Goal: Task Accomplishment & Management: Manage account settings

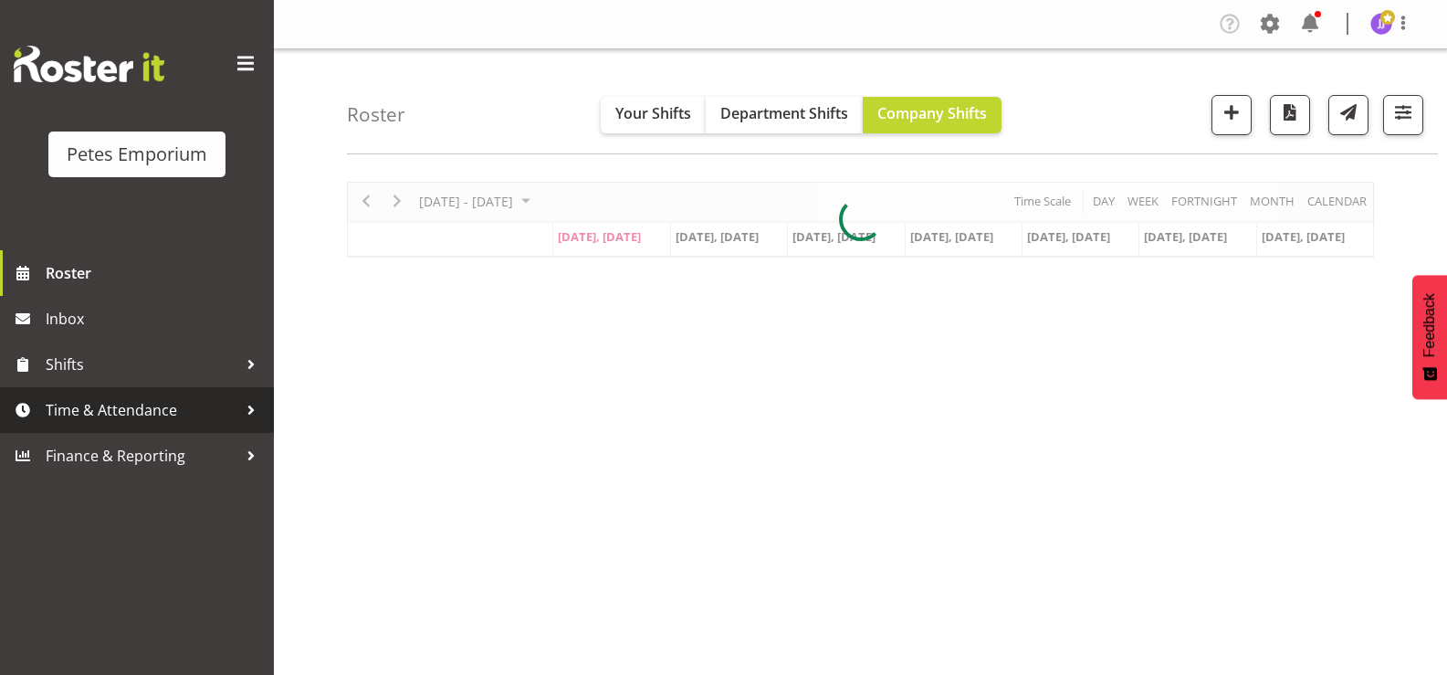
click at [135, 409] on span "Time & Attendance" at bounding box center [142, 409] width 192 height 27
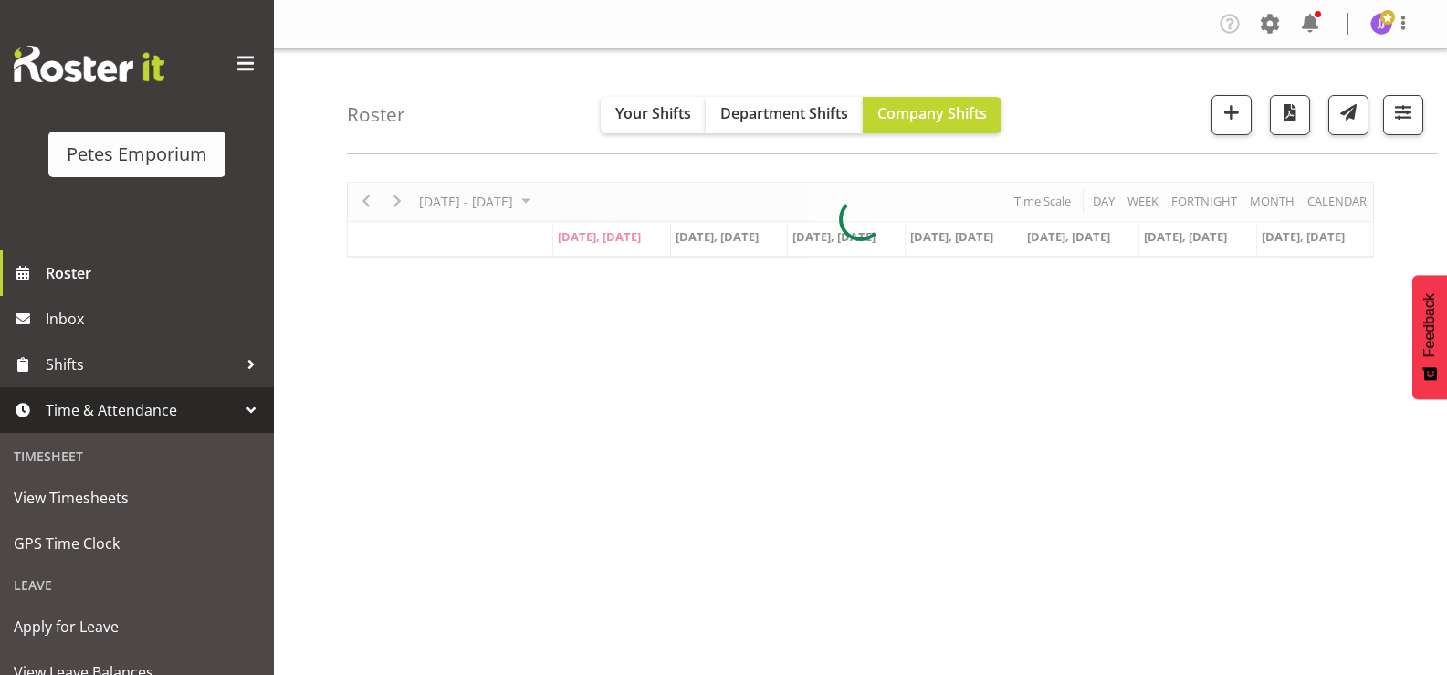
scroll to position [162, 0]
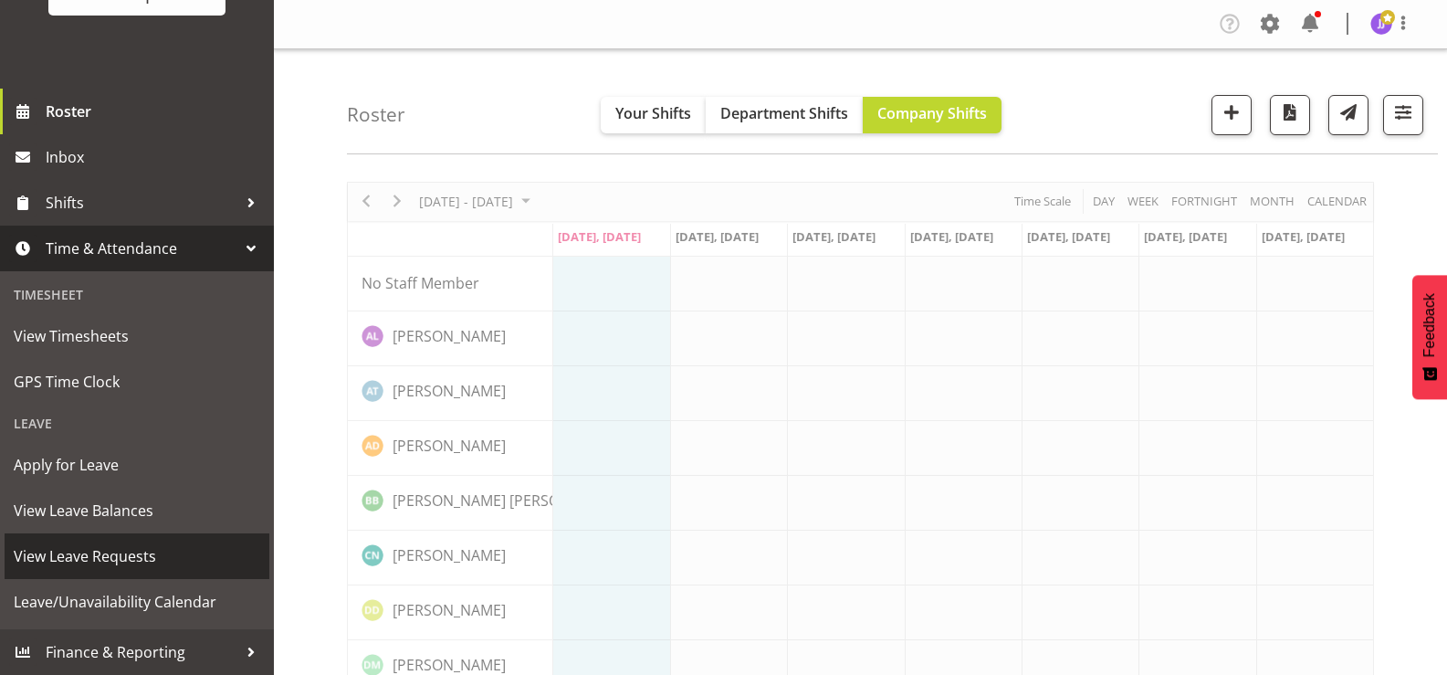
click at [125, 563] on span "View Leave Requests" at bounding box center [137, 555] width 247 height 27
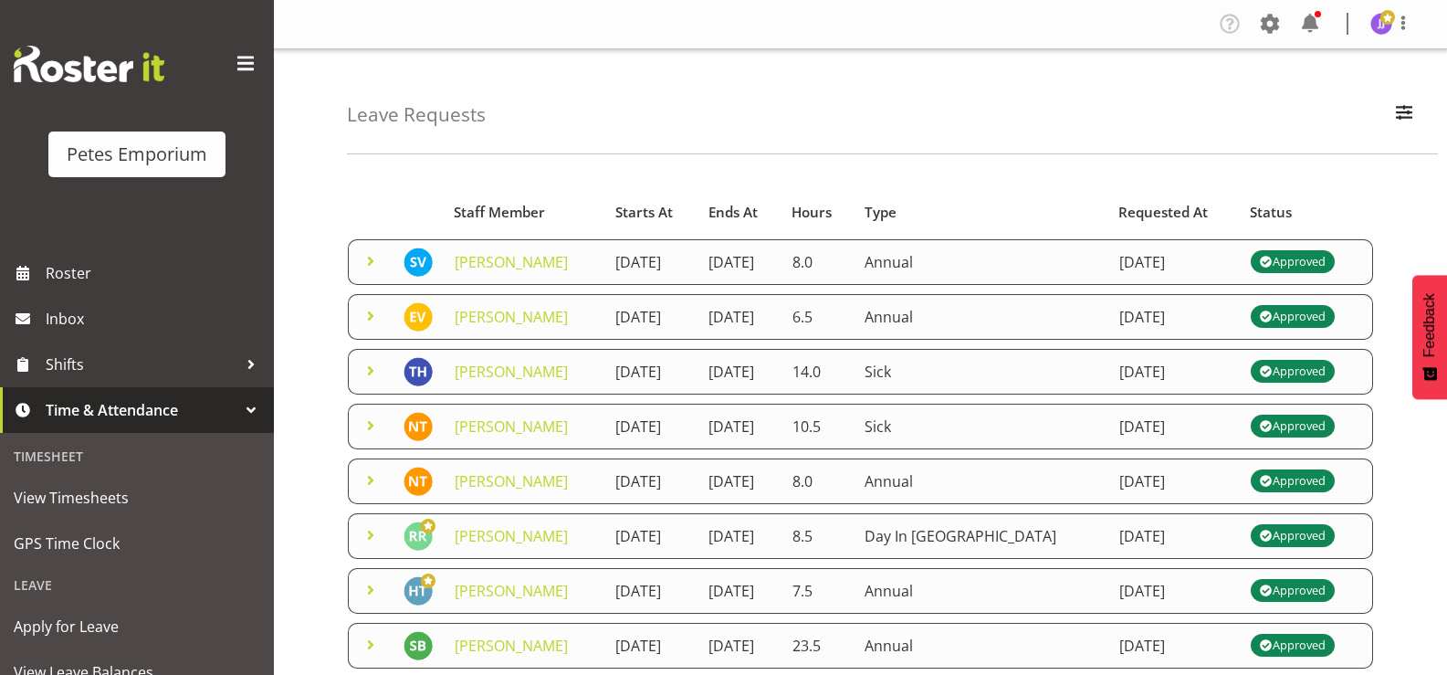
click at [367, 264] on span at bounding box center [371, 261] width 22 height 22
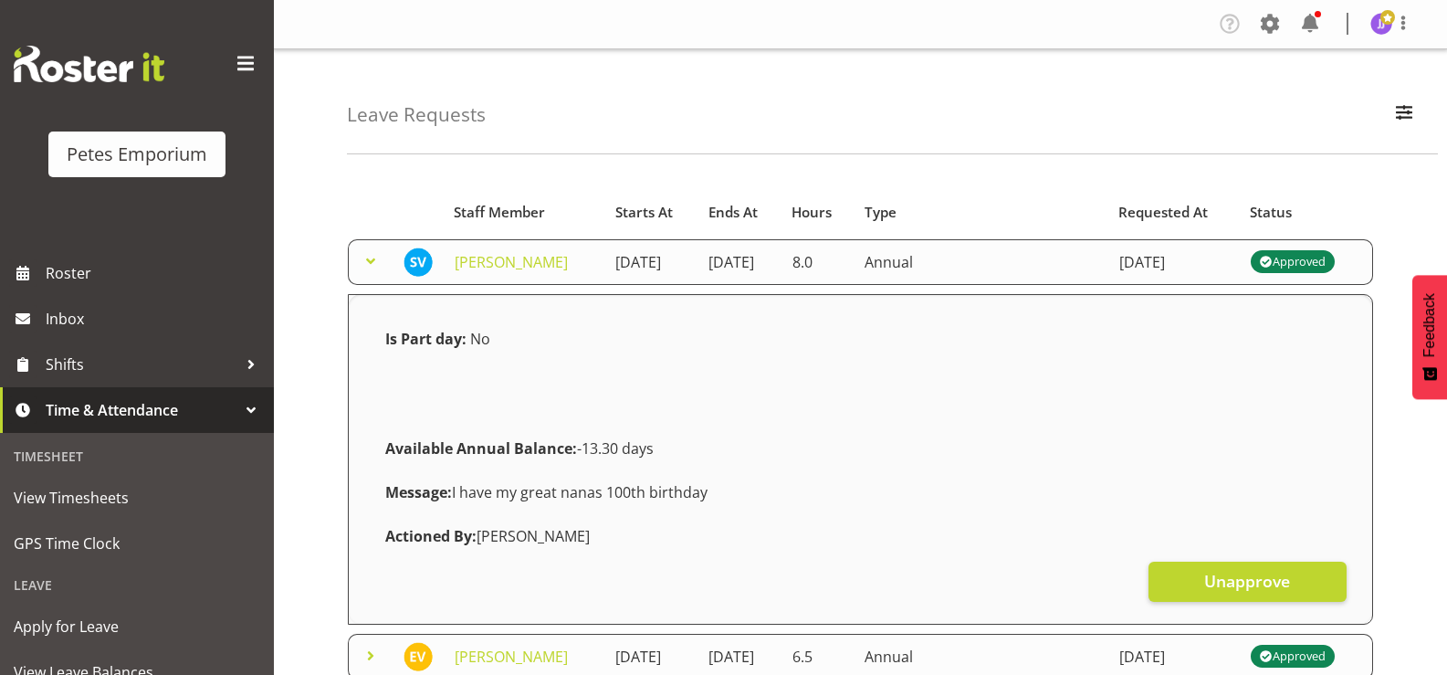
click at [367, 264] on span at bounding box center [371, 261] width 22 height 22
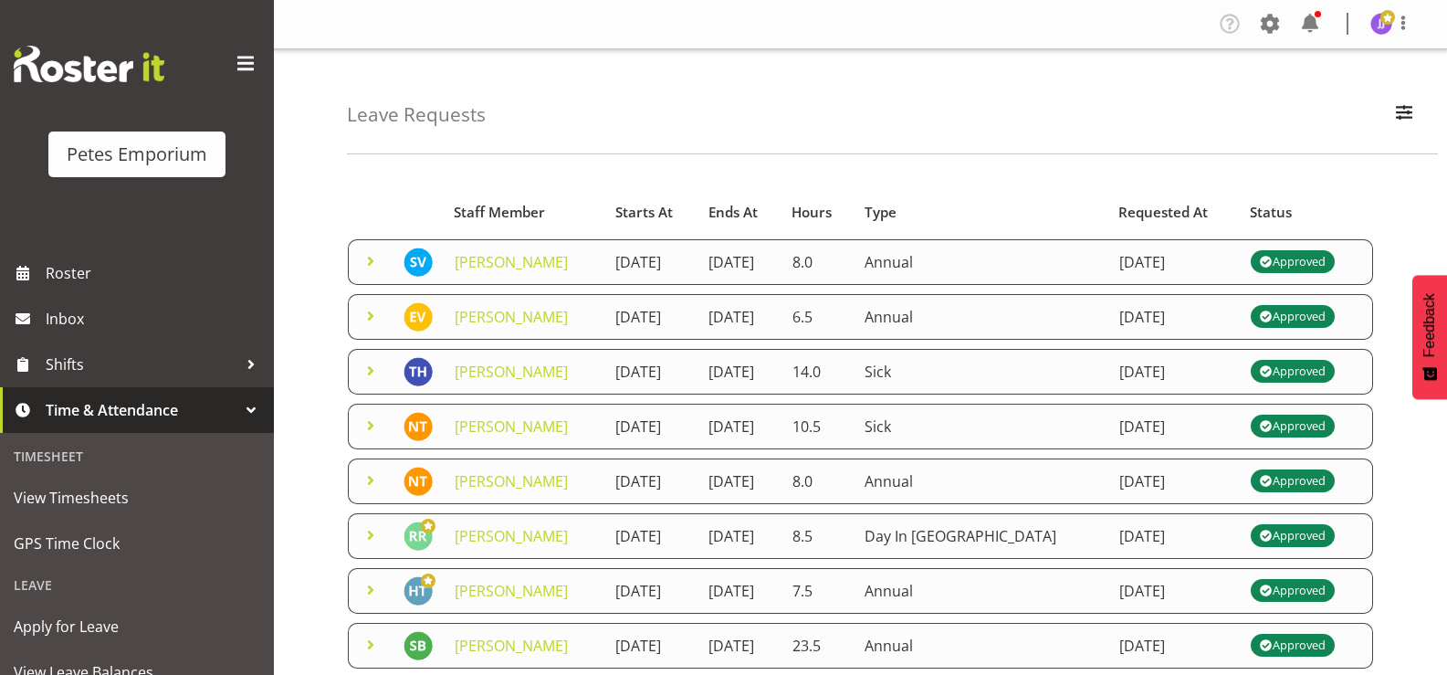
click at [1381, 31] on img at bounding box center [1382, 24] width 22 height 22
click at [1319, 105] on link "Log Out" at bounding box center [1326, 95] width 175 height 33
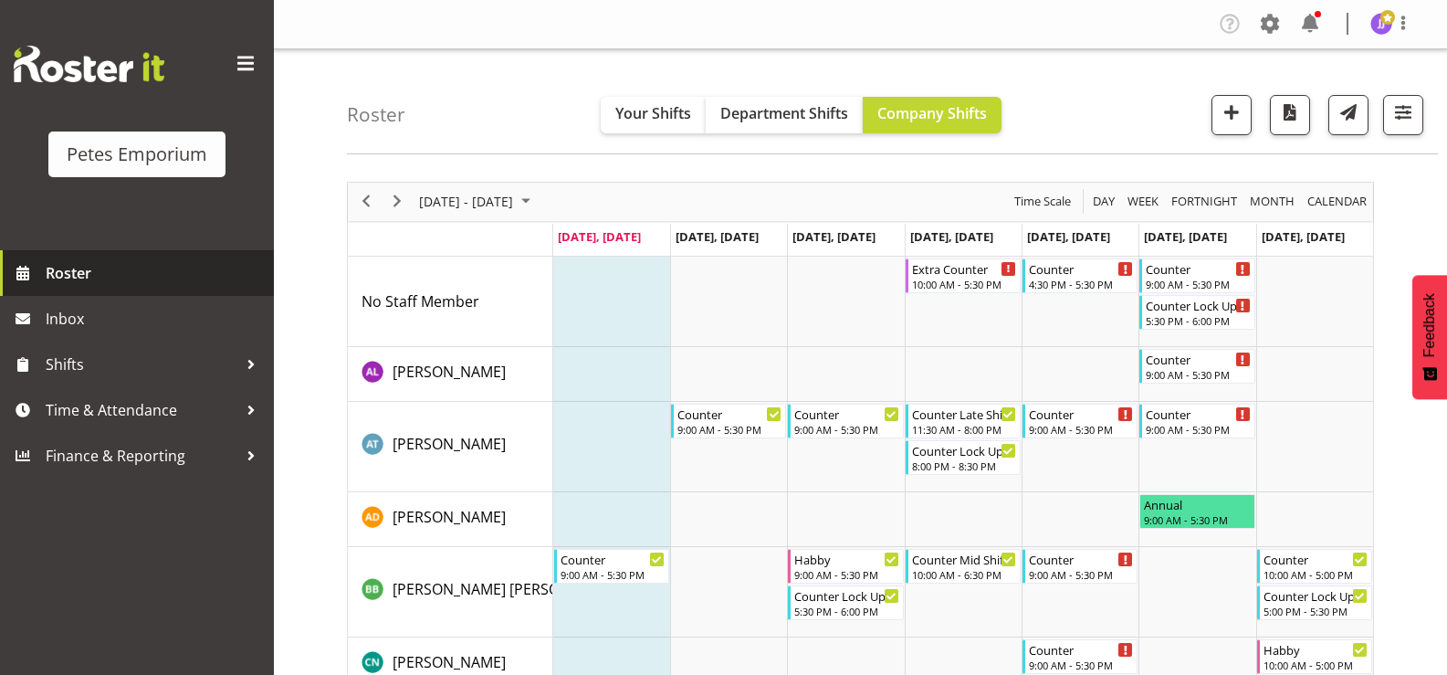
click at [101, 270] on span "Roster" at bounding box center [155, 272] width 219 height 27
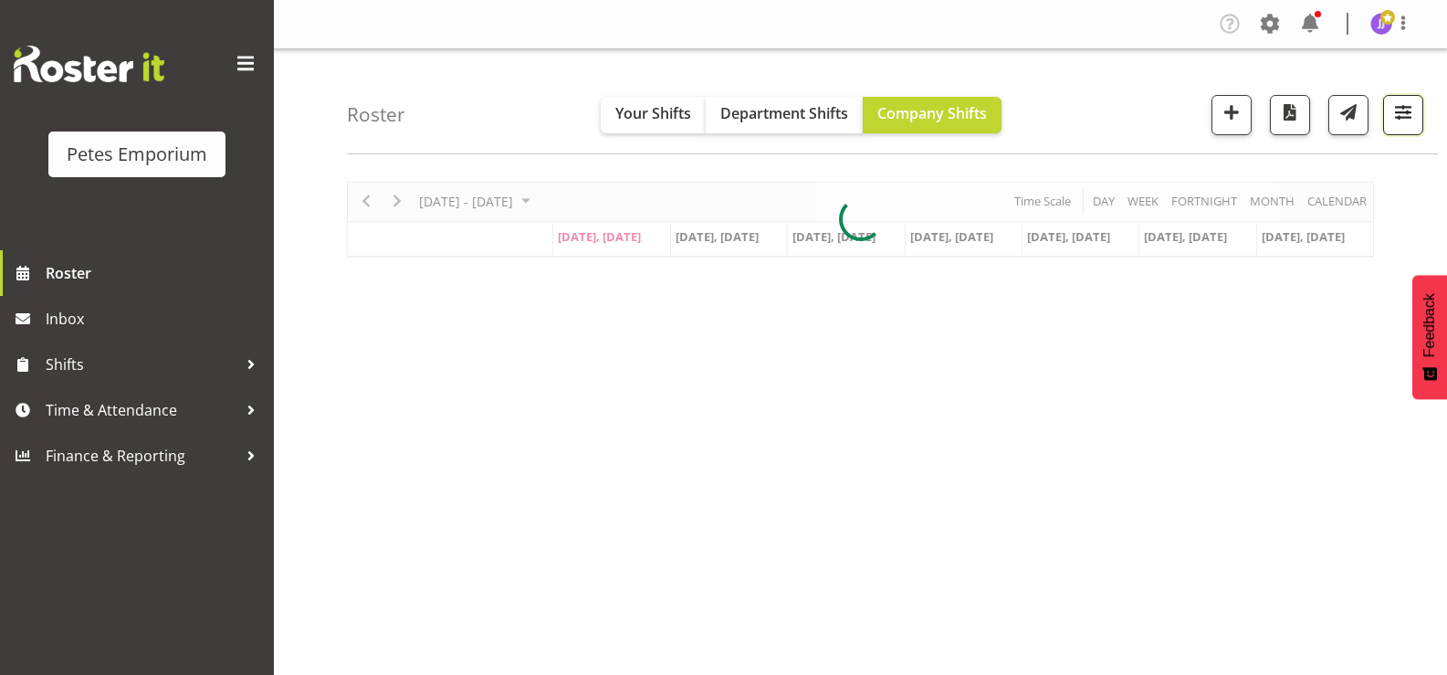
click at [1394, 115] on span "button" at bounding box center [1404, 112] width 24 height 24
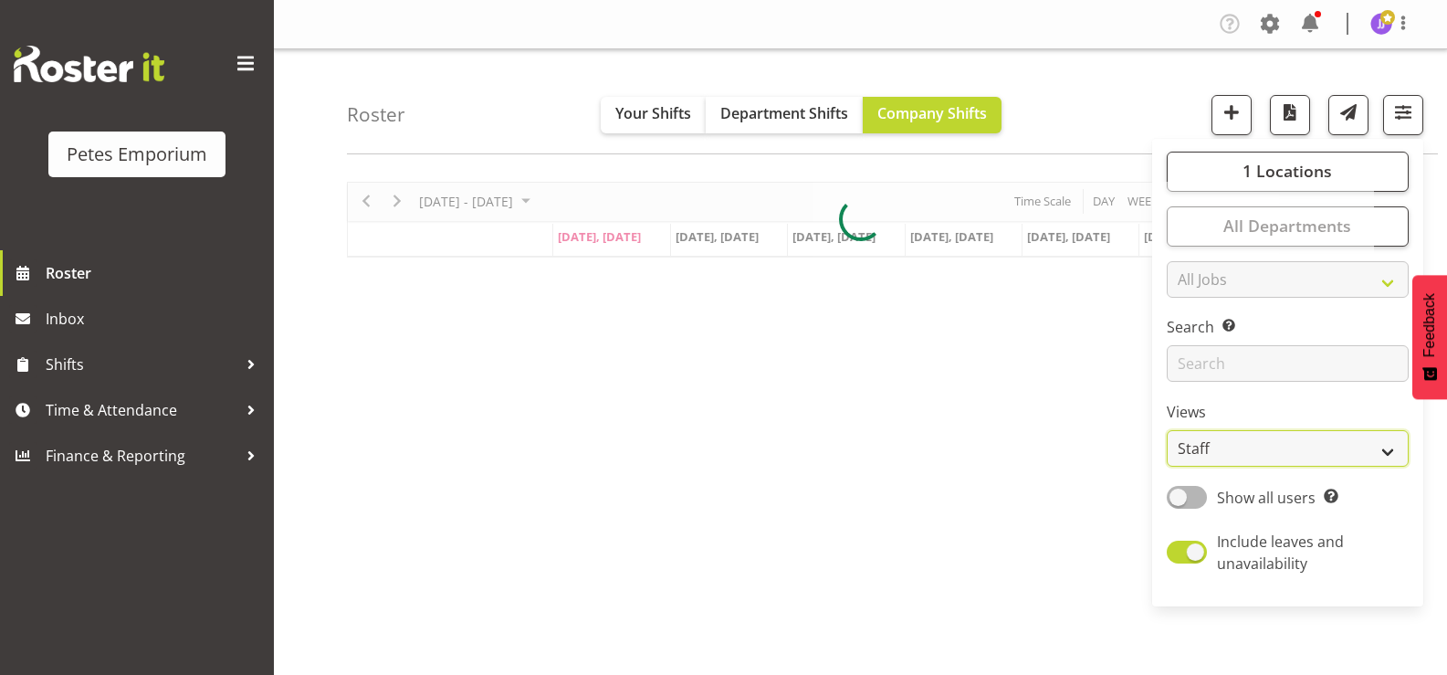
click at [1383, 446] on select "Staff Role Shift - Horizontal Shift - Vertical Staff - Location" at bounding box center [1288, 448] width 242 height 37
select select "shift"
click at [1168, 430] on select "Staff Role Shift - Horizontal Shift - Vertical Staff - Location" at bounding box center [1288, 448] width 242 height 37
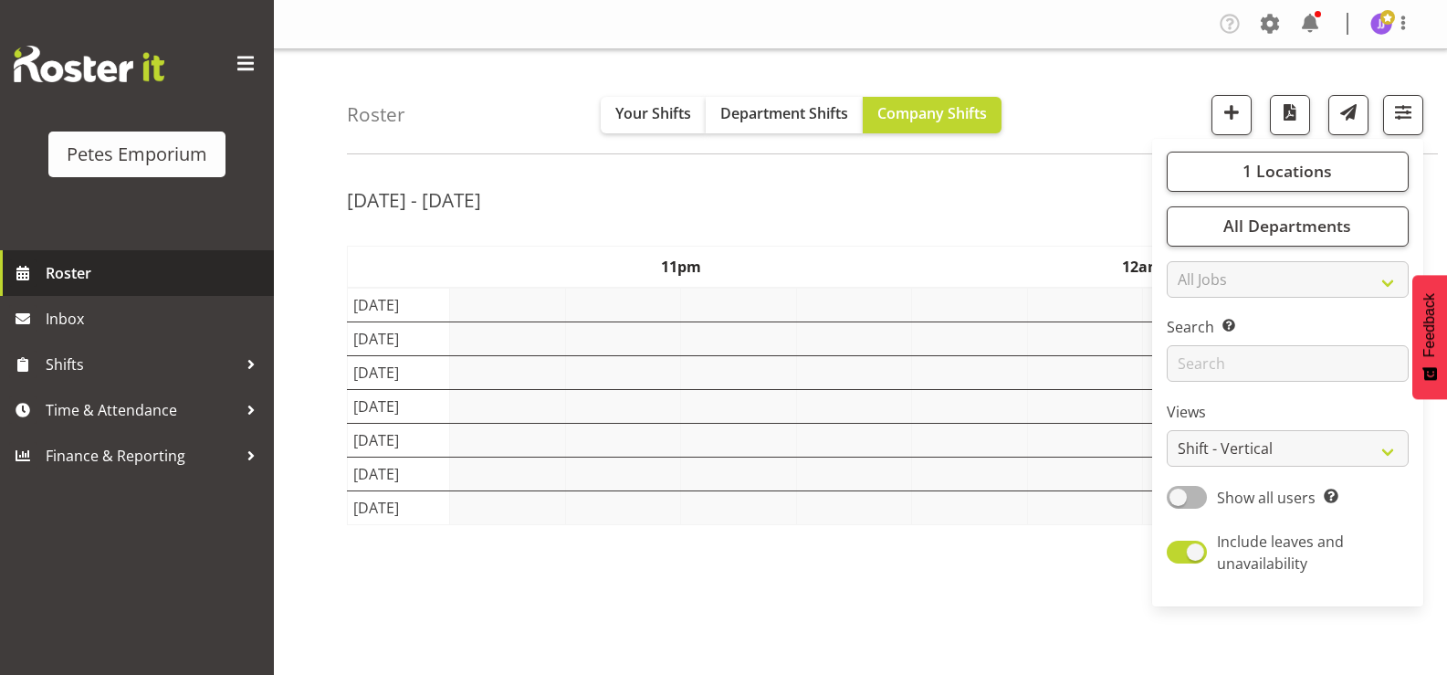
click at [124, 271] on span "Roster" at bounding box center [155, 272] width 219 height 27
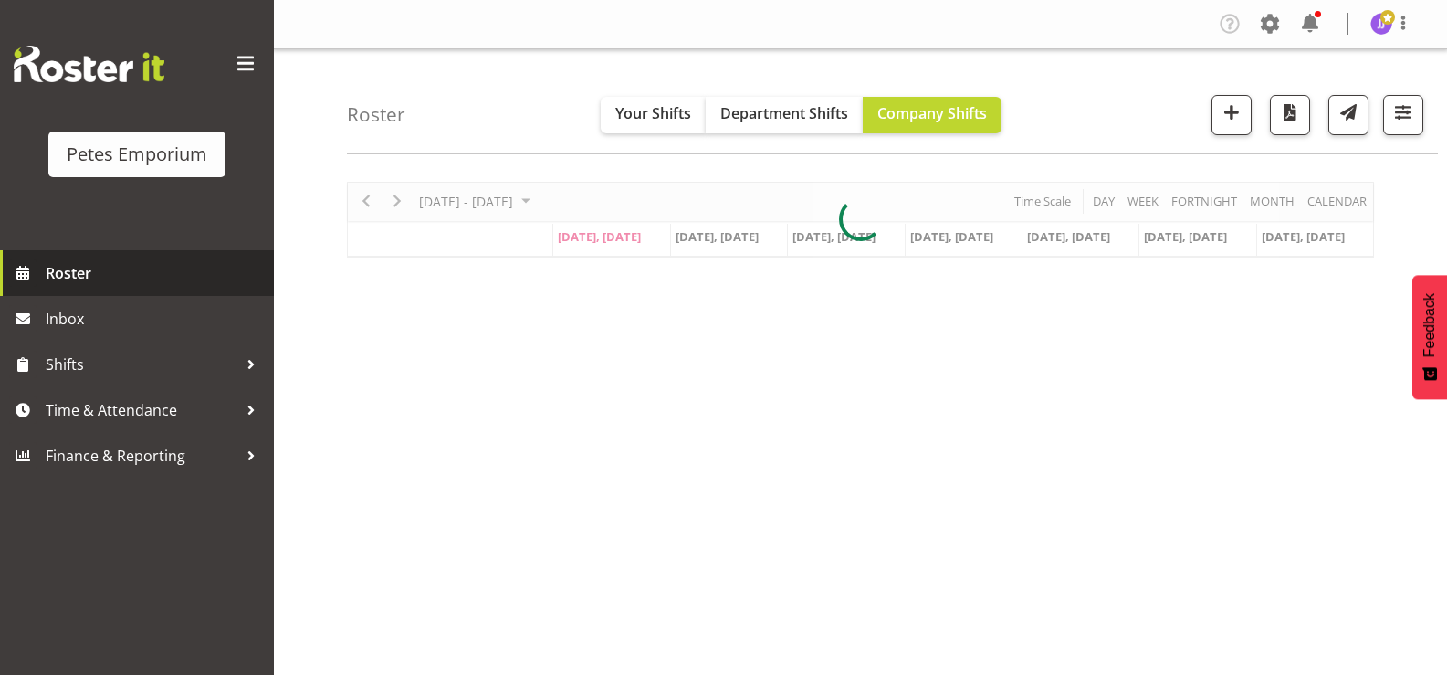
click at [55, 269] on span "Roster" at bounding box center [155, 272] width 219 height 27
click at [1402, 125] on button "button" at bounding box center [1404, 115] width 40 height 40
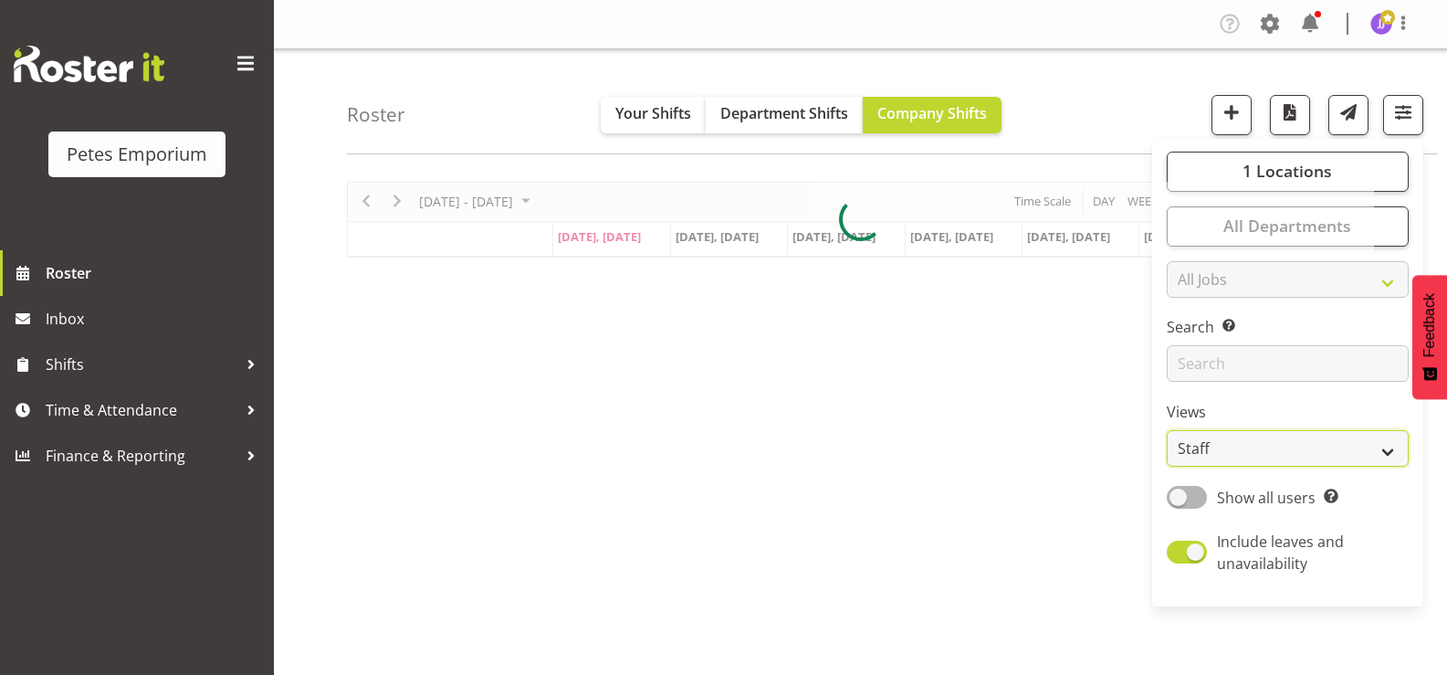
click at [1384, 443] on select "Staff Role Shift - Horizontal Shift - Vertical Staff - Location" at bounding box center [1288, 448] width 242 height 37
select select "shift"
click at [1168, 430] on select "Staff Role Shift - Horizontal Shift - Vertical Staff - Location" at bounding box center [1288, 448] width 242 height 37
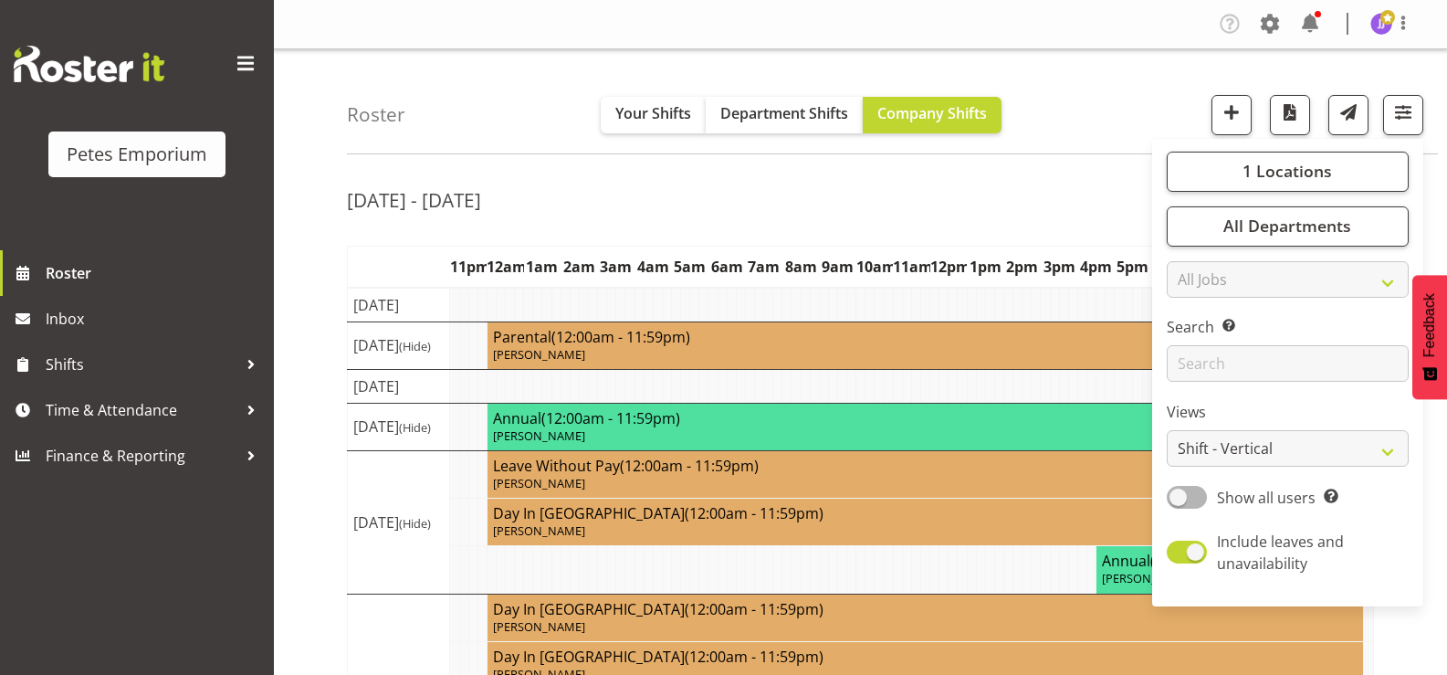
click at [854, 319] on td at bounding box center [851, 305] width 9 height 35
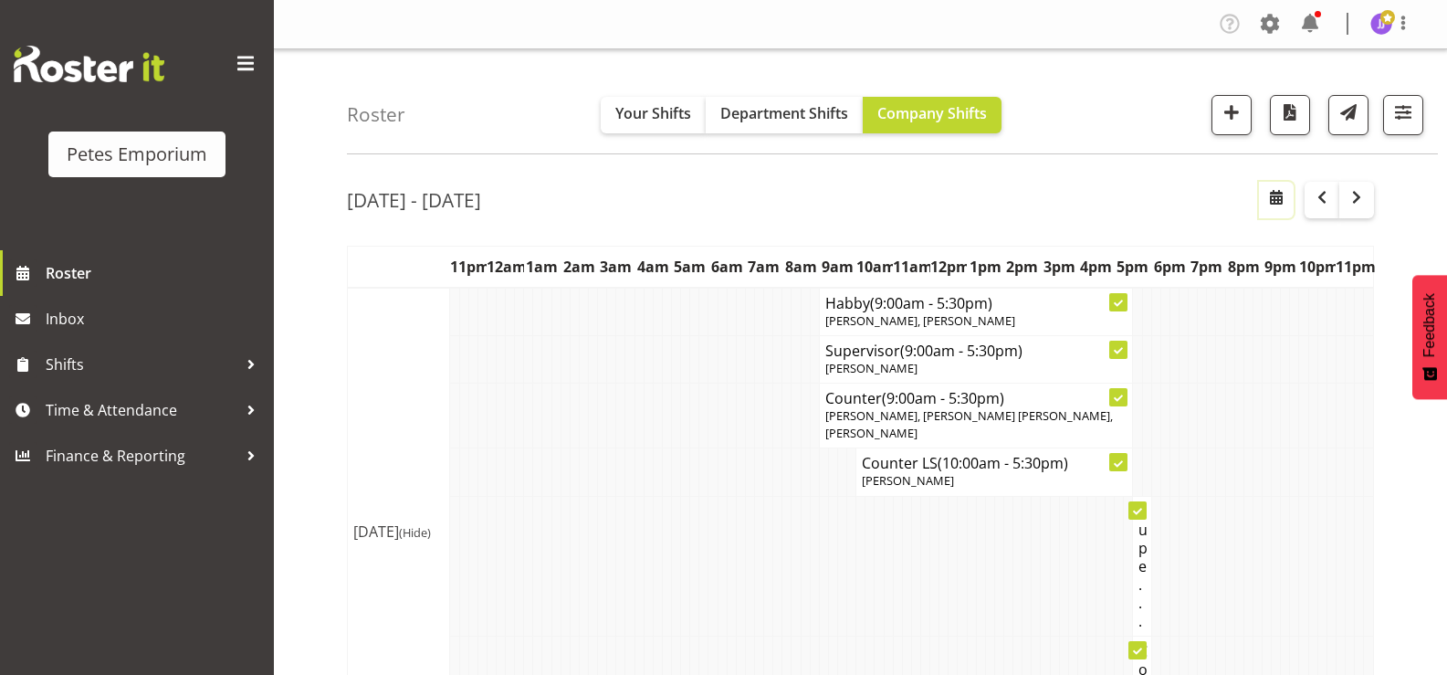
click at [1274, 203] on span "button" at bounding box center [1277, 197] width 22 height 22
select select "7"
select select "2025"
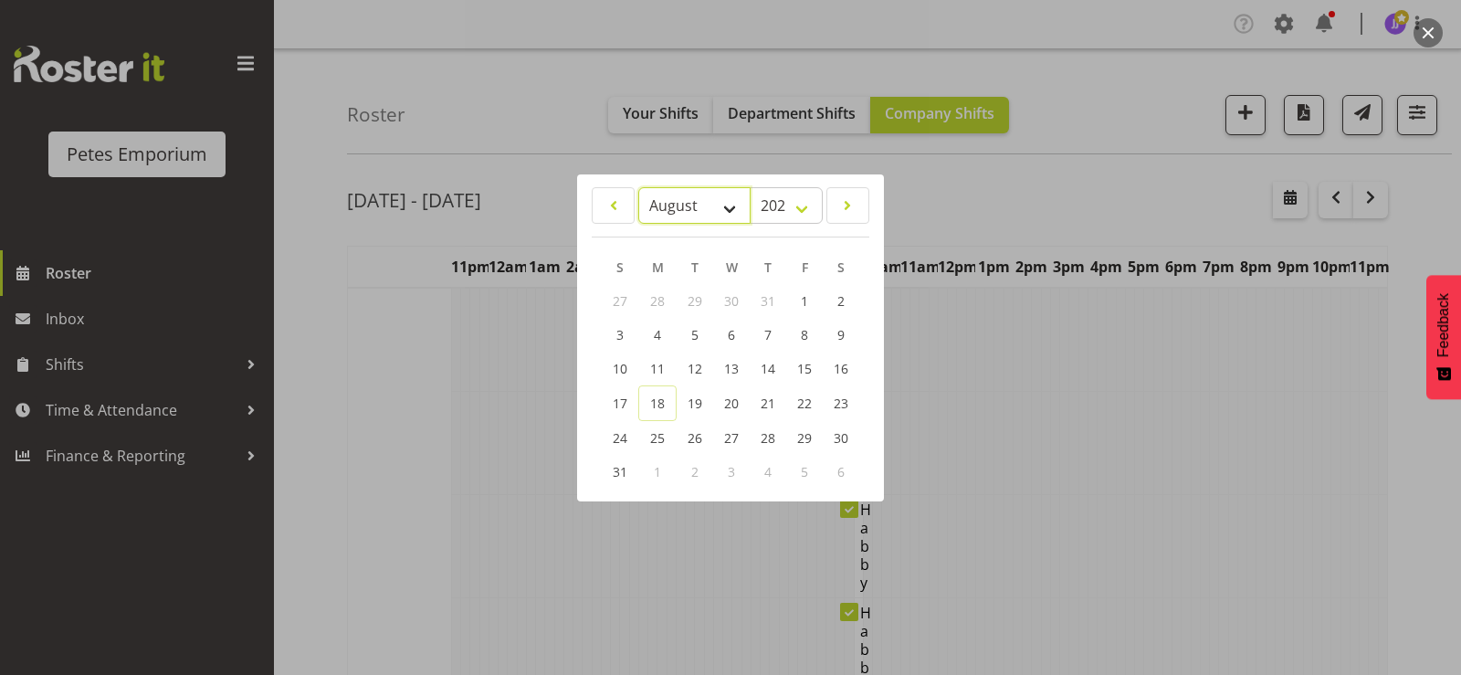
click at [737, 201] on select "January February March April May June July August September October November De…" at bounding box center [694, 205] width 112 height 37
select select "9"
click at [638, 187] on select "January February March April May June July August September October November De…" at bounding box center [694, 205] width 112 height 37
click at [837, 334] on span "11" at bounding box center [840, 335] width 15 height 17
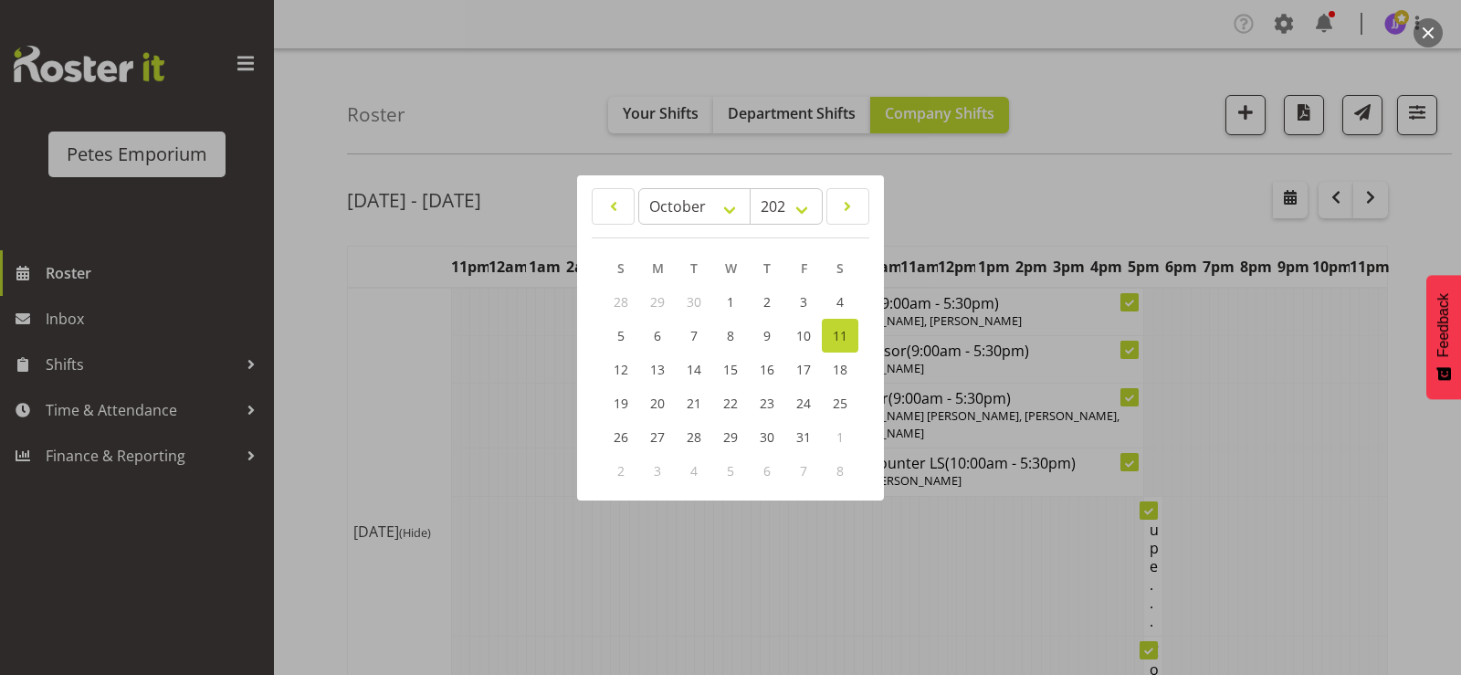
click at [950, 578] on div at bounding box center [730, 337] width 1461 height 675
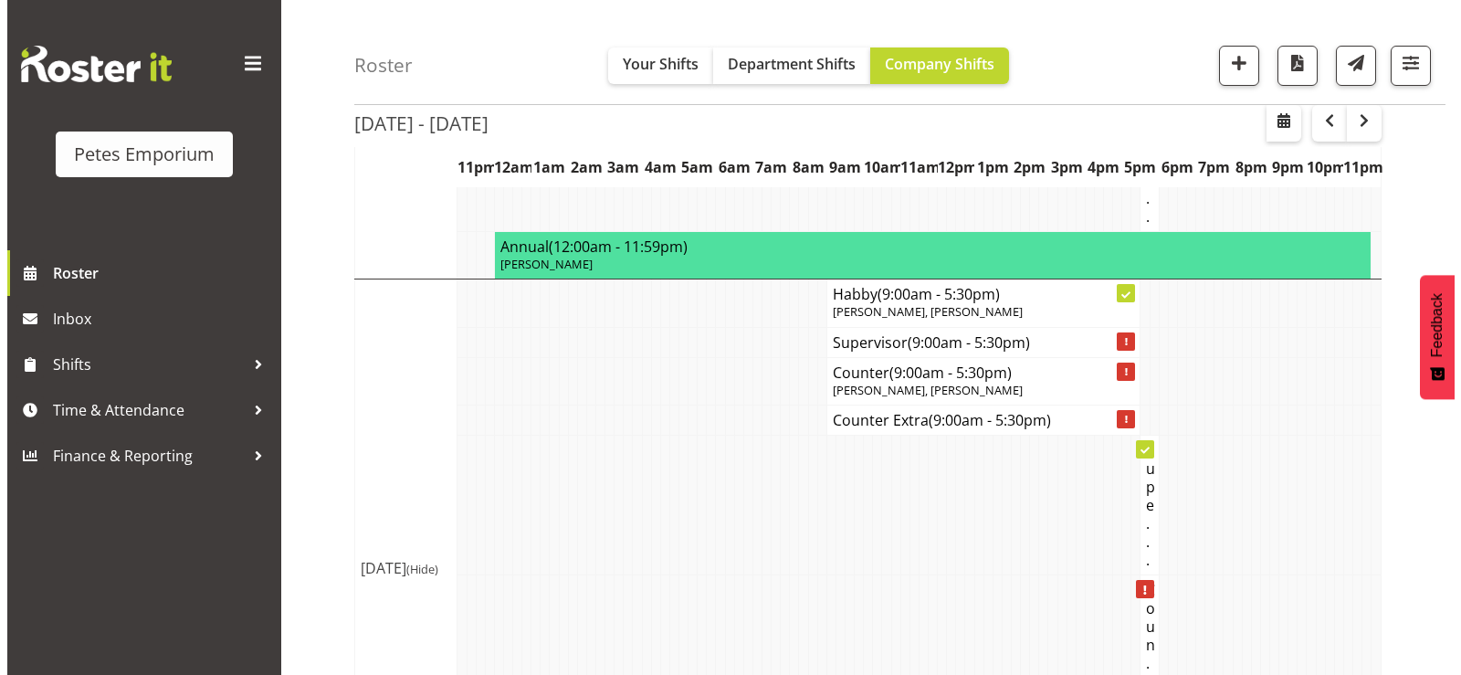
scroll to position [2668, 0]
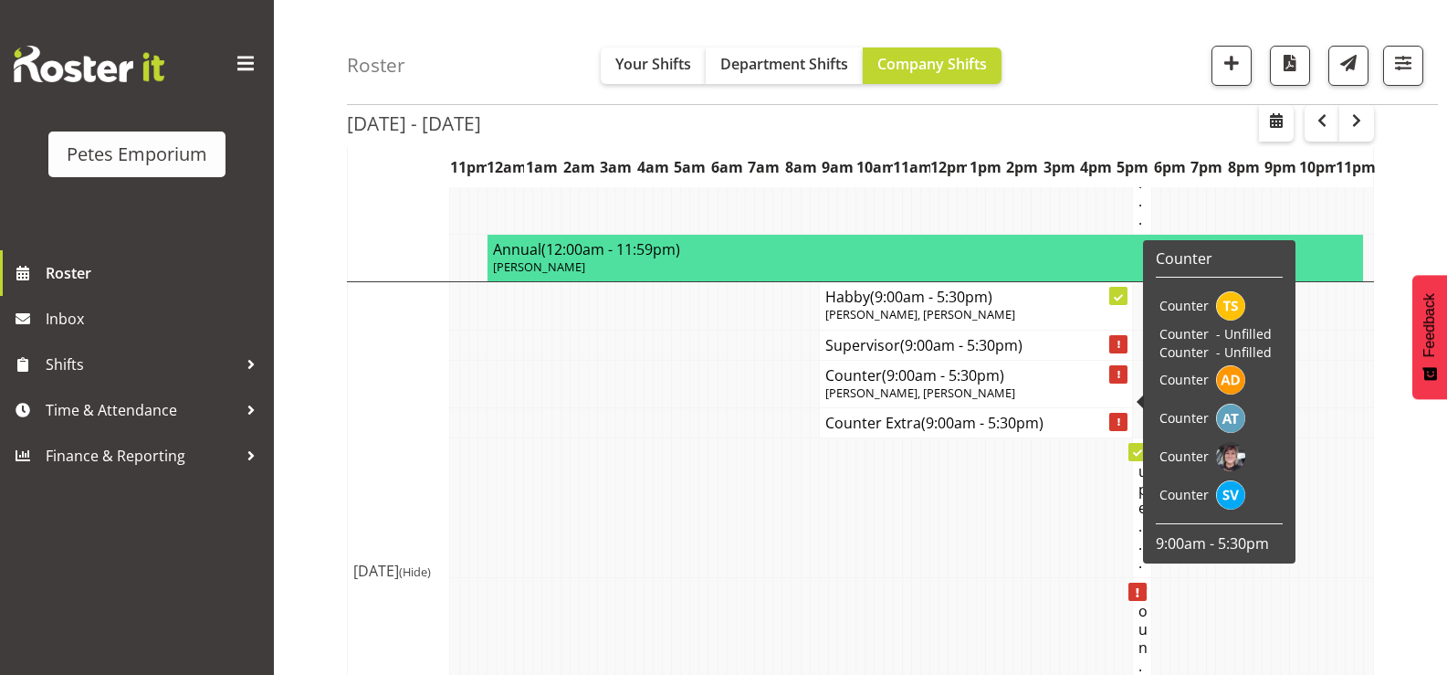
click at [865, 384] on h4 "Counter (9:00am - 5:30pm)" at bounding box center [977, 375] width 302 height 18
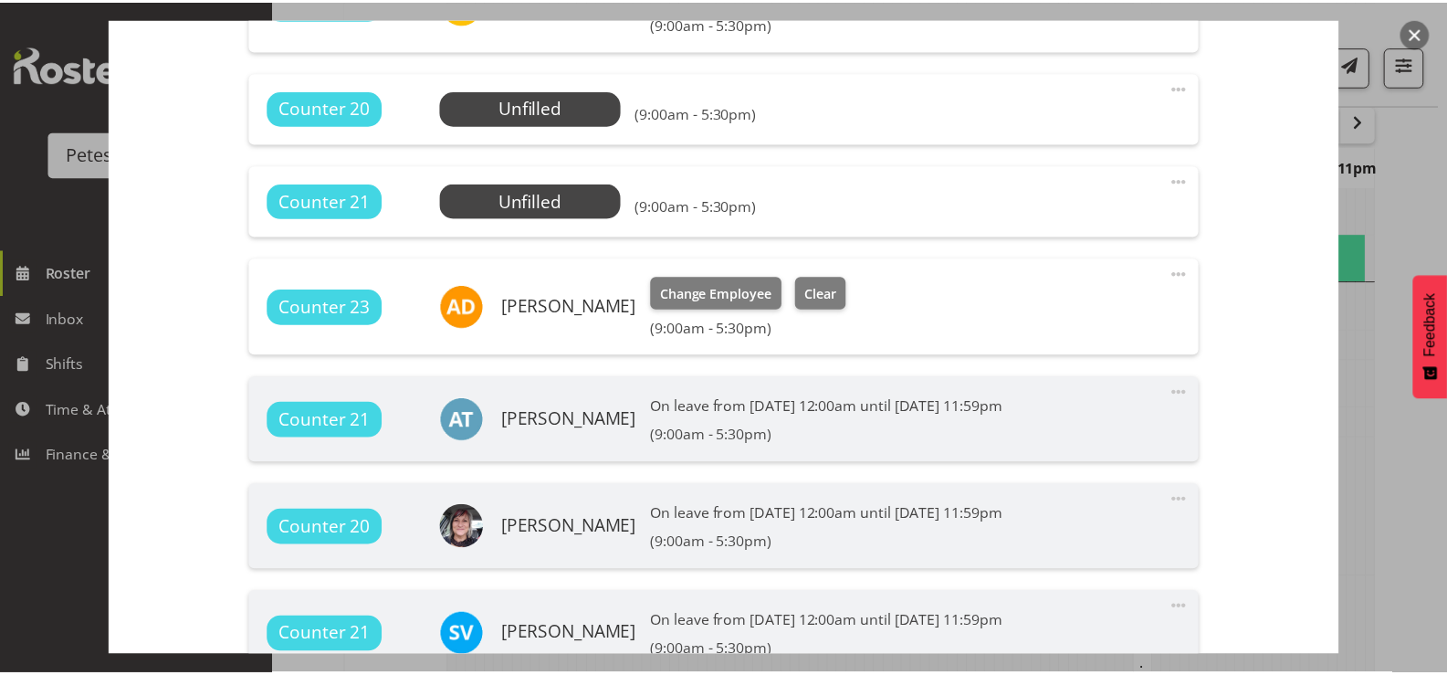
scroll to position [548, 0]
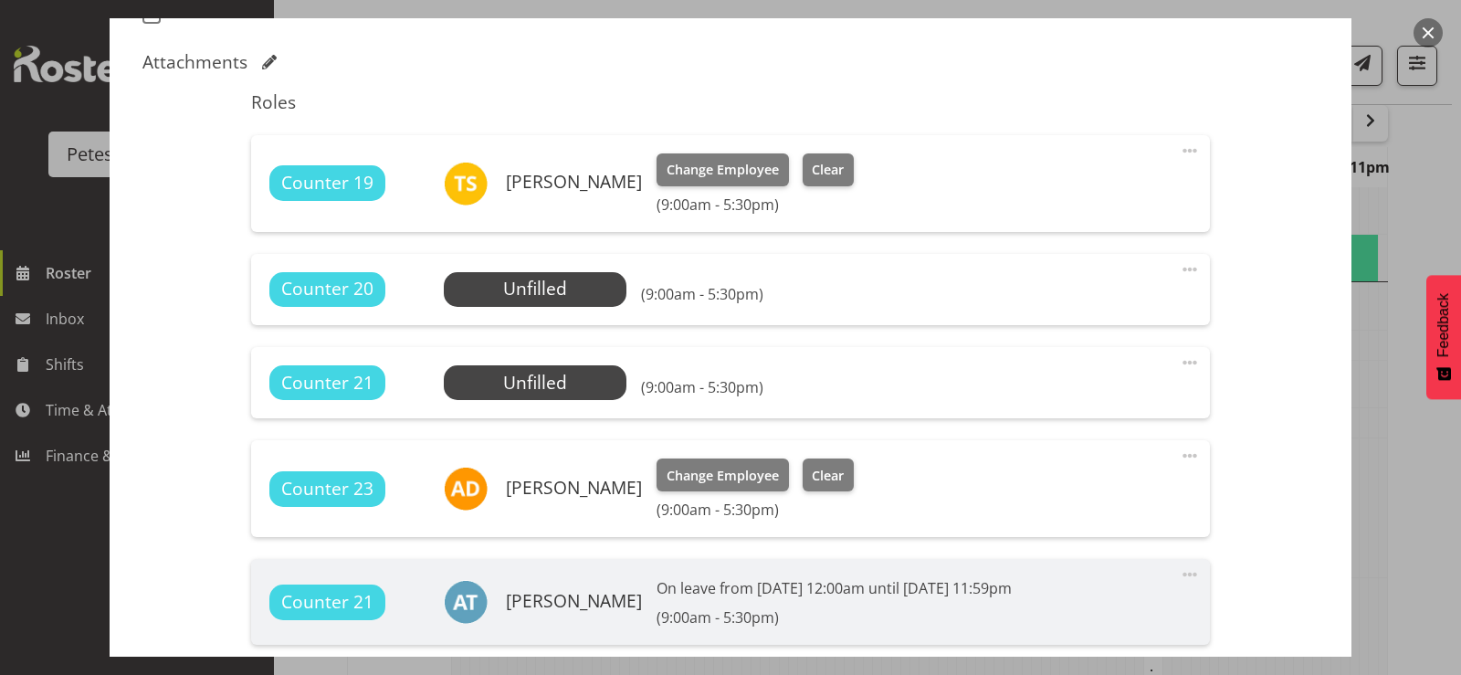
click at [1423, 508] on div at bounding box center [730, 337] width 1461 height 675
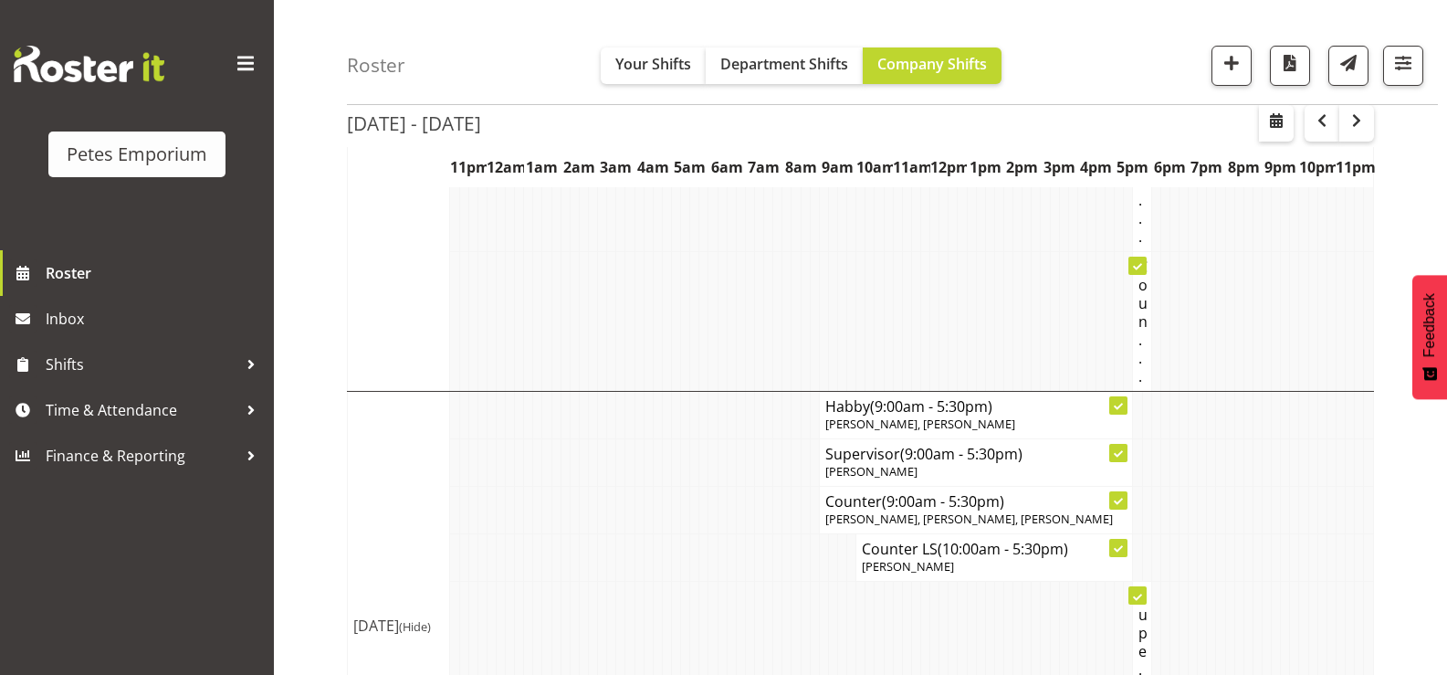
scroll to position [0, 0]
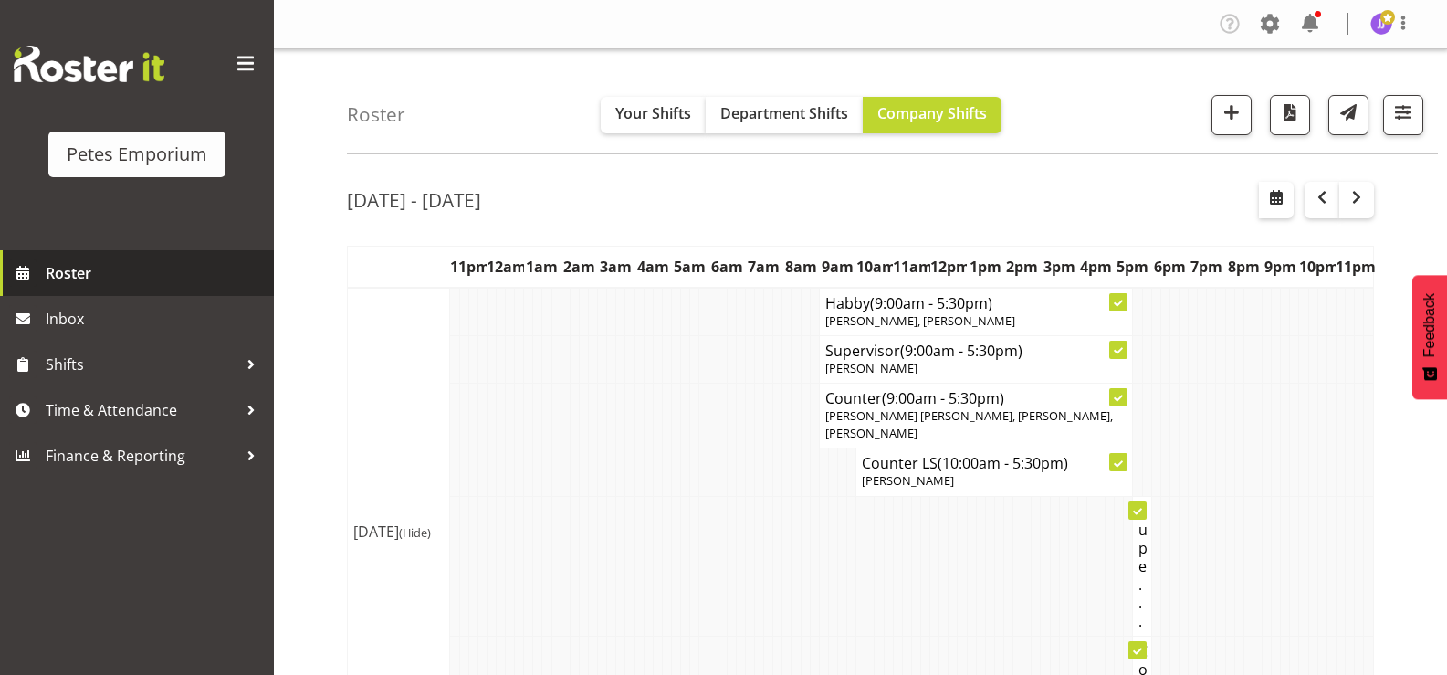
click at [89, 268] on span "Roster" at bounding box center [155, 272] width 219 height 27
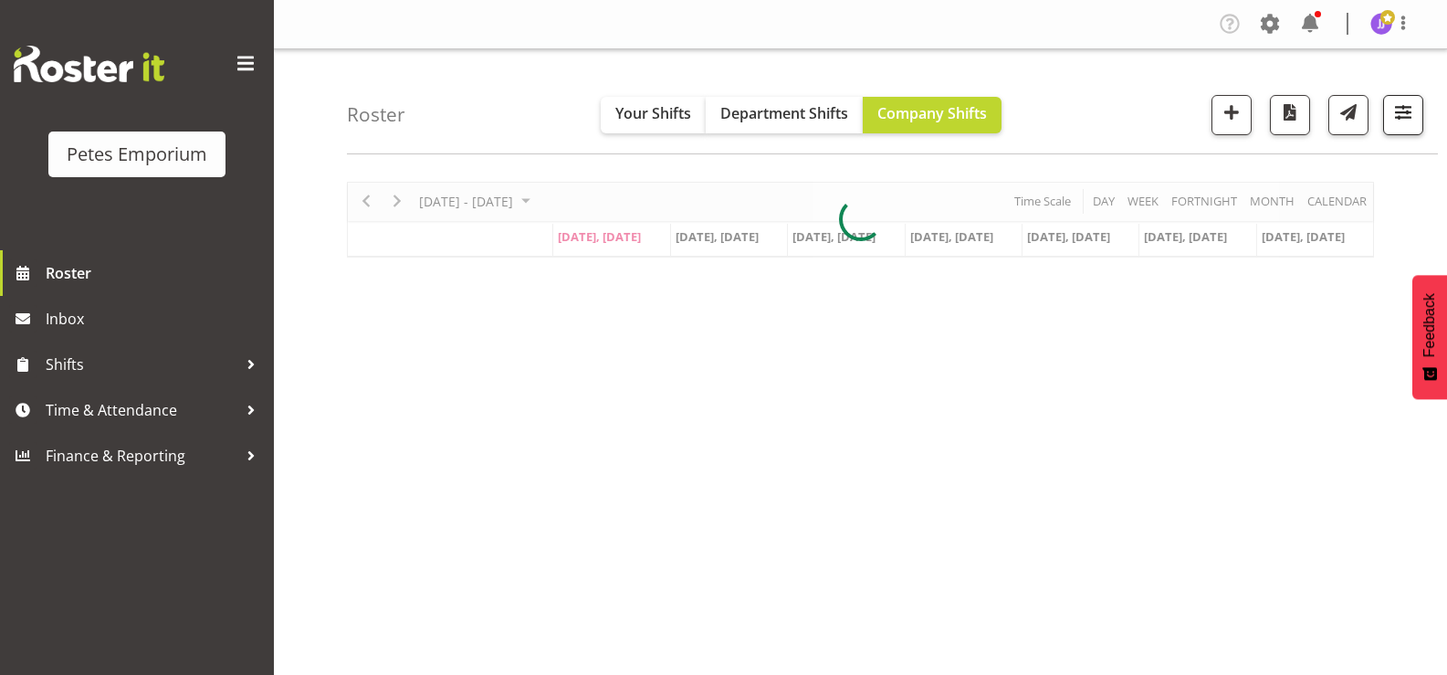
click at [1400, 127] on button "button" at bounding box center [1404, 115] width 40 height 40
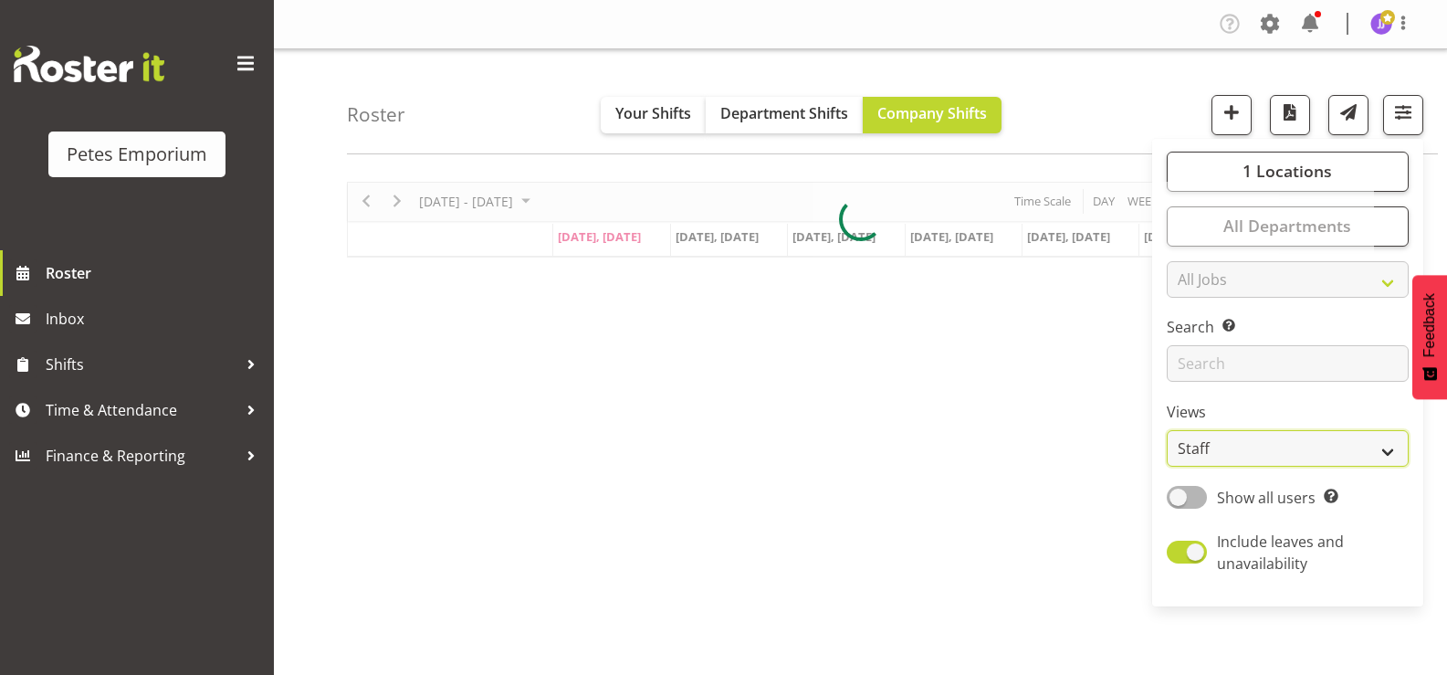
click at [1391, 454] on select "Staff Role Shift - Horizontal Shift - Vertical Staff - Location" at bounding box center [1288, 448] width 242 height 37
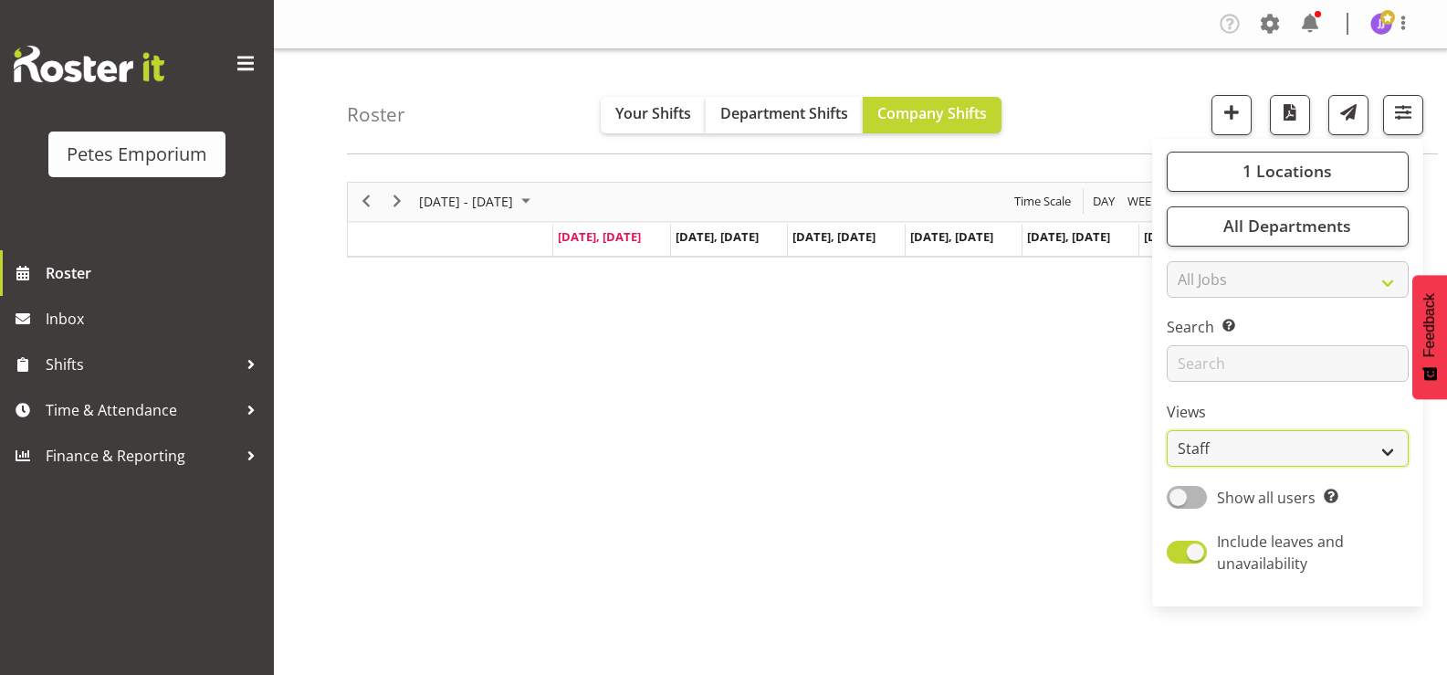
select select "shift"
click at [1168, 430] on select "Staff Role Shift - Horizontal Shift - Vertical Staff - Location" at bounding box center [1288, 448] width 242 height 37
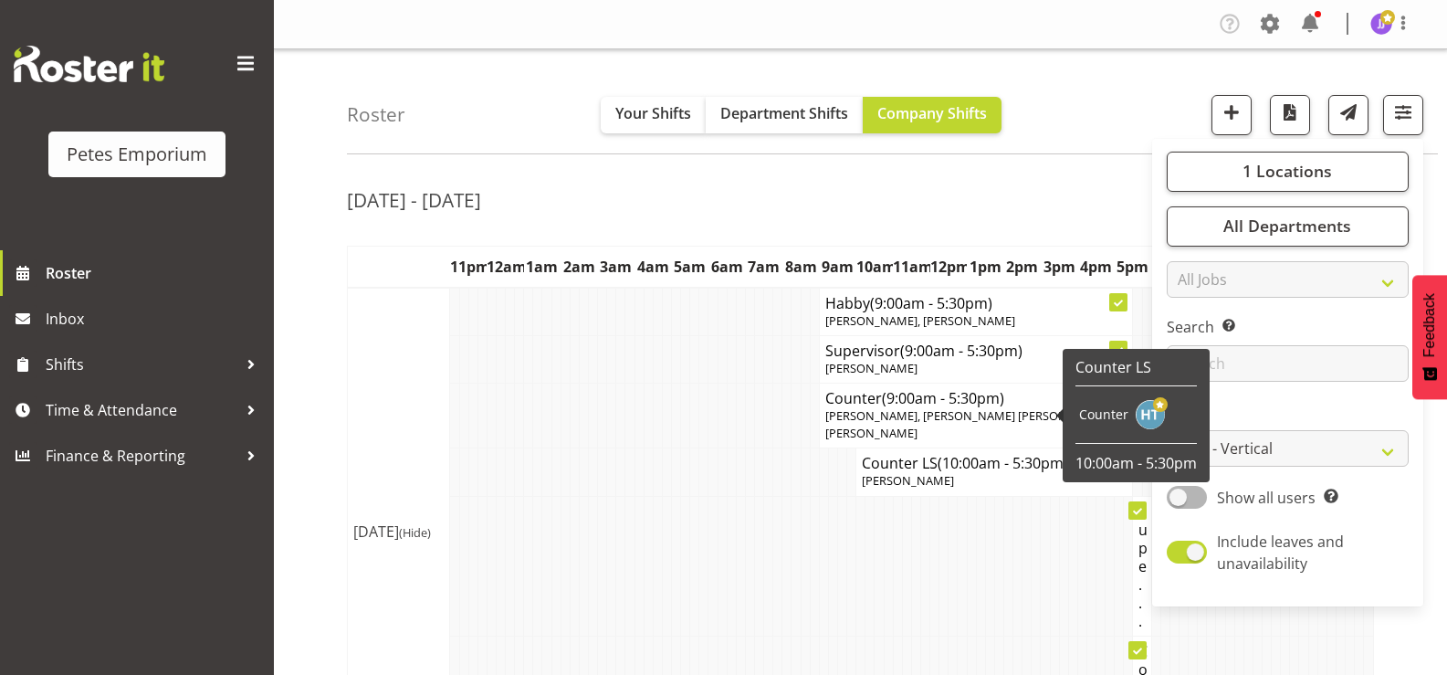
click at [610, 458] on td at bounding box center [611, 471] width 9 height 47
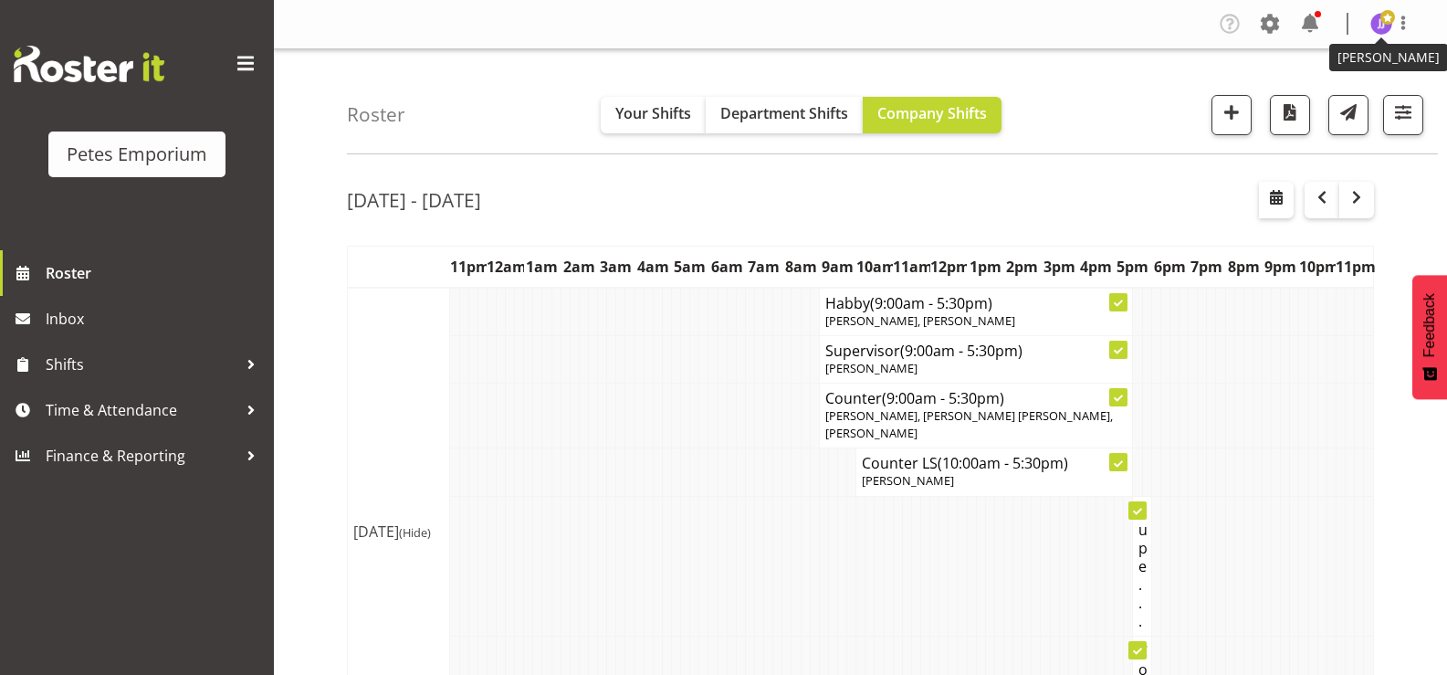
click at [1383, 23] on span at bounding box center [1388, 17] width 15 height 15
click at [1290, 95] on link "Log Out" at bounding box center [1326, 95] width 175 height 33
